Goal: Task Accomplishment & Management: Complete application form

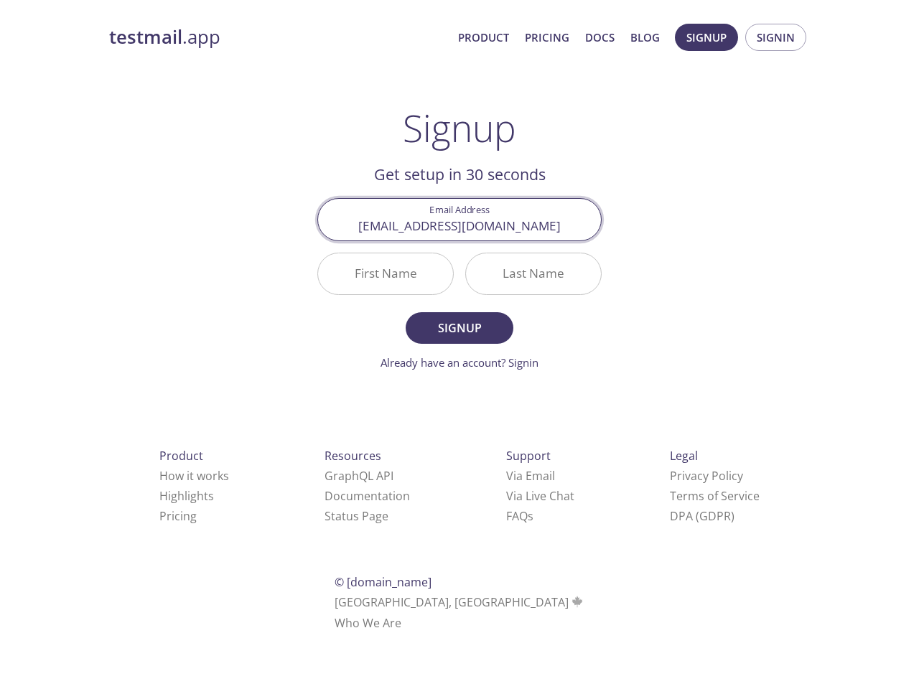
click at [459, 290] on div "Last Name" at bounding box center [533, 274] width 148 height 54
click at [706, 37] on span "Signup" at bounding box center [706, 37] width 40 height 19
click at [775, 37] on span "Signin" at bounding box center [776, 37] width 38 height 19
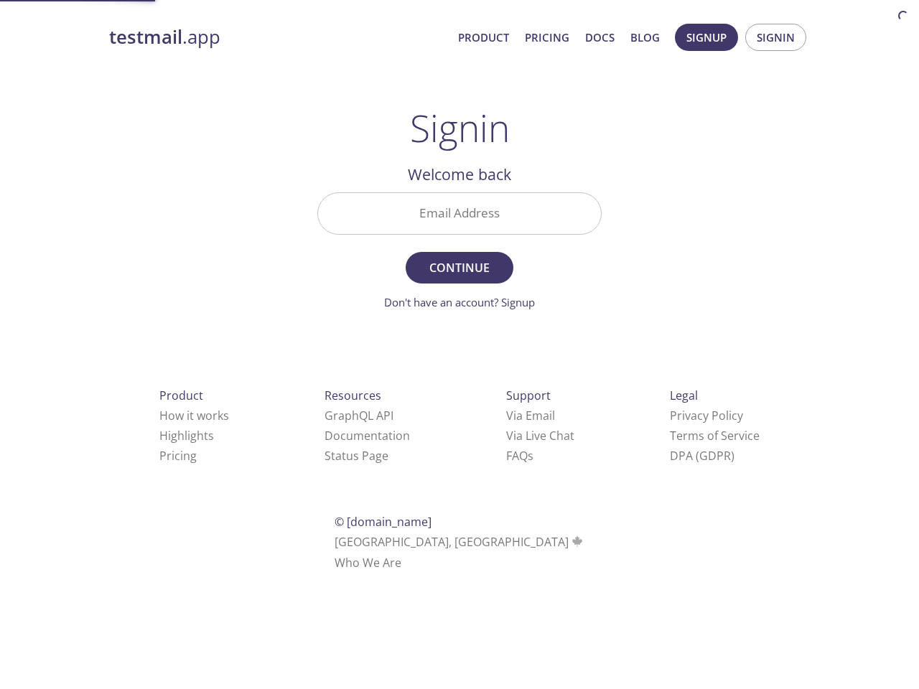
click at [459, 219] on input "Email Address" at bounding box center [459, 213] width 283 height 41
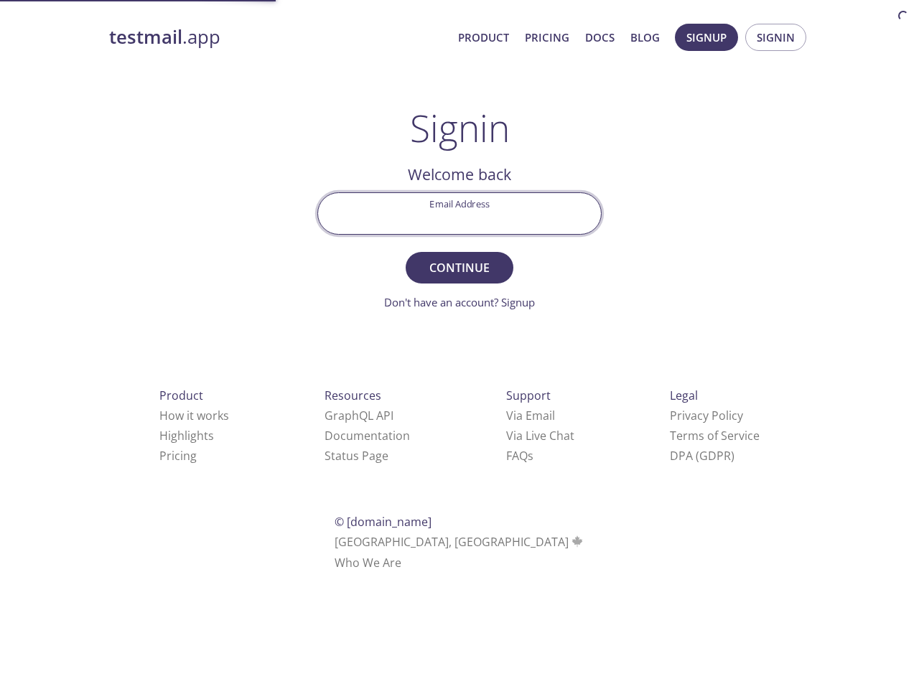
click at [386, 274] on form "Email Address Continue Don't have an account? Signup" at bounding box center [459, 251] width 284 height 118
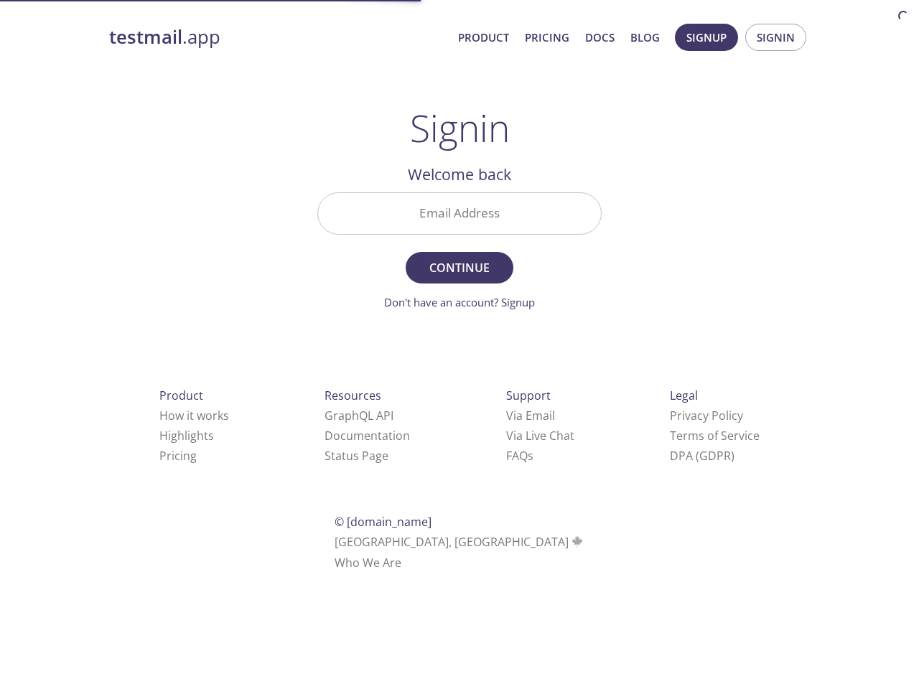
click at [533, 274] on form "Email Address Continue Don't have an account? Signup" at bounding box center [459, 251] width 284 height 118
click at [483, 476] on div "Support Via Email Via Live Chat FAQ s" at bounding box center [540, 426] width 114 height 126
click at [438, 496] on div "Product How it works Highlights Pricing Resources GraphQL API Documentation Sta…" at bounding box center [459, 479] width 747 height 268
click at [418, 516] on html "testmail .app Product Pricing Docs Blog Signup Signin Signin Welcome back Email…" at bounding box center [459, 295] width 919 height 590
